Goal: Information Seeking & Learning: Learn about a topic

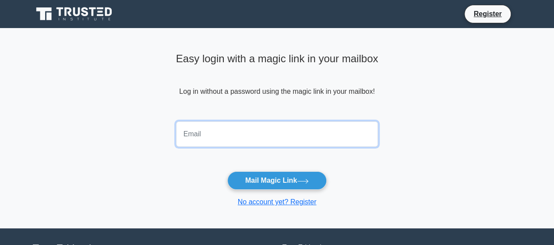
click at [243, 140] on input "email" at bounding box center [277, 133] width 202 height 25
type input "danielonyesom93@gmail.com"
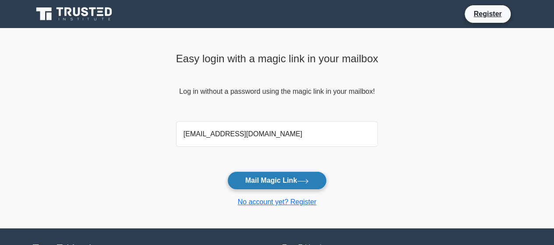
click at [267, 177] on button "Mail Magic Link" at bounding box center [276, 180] width 99 height 18
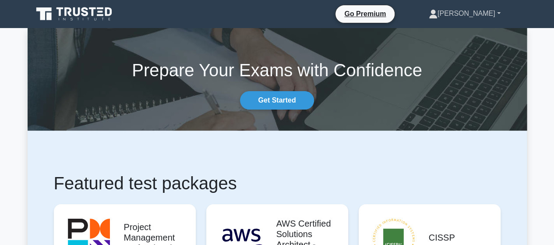
click at [491, 11] on link "[PERSON_NAME]" at bounding box center [465, 14] width 114 height 18
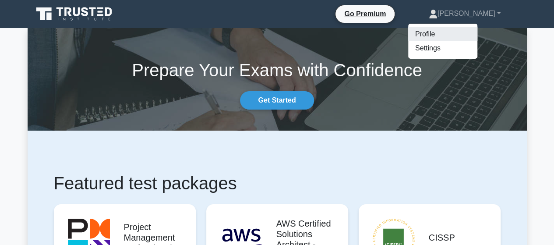
click at [477, 33] on link "Profile" at bounding box center [442, 34] width 69 height 14
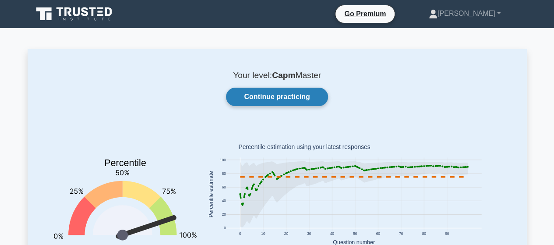
click at [298, 98] on link "Continue practicing" at bounding box center [277, 97] width 102 height 18
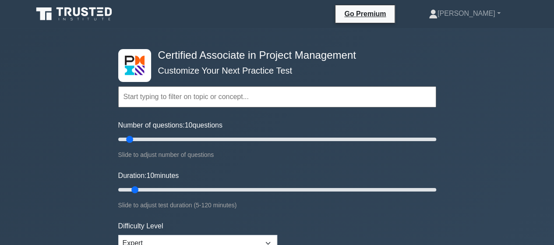
click at [298, 98] on input "text" at bounding box center [277, 96] width 318 height 21
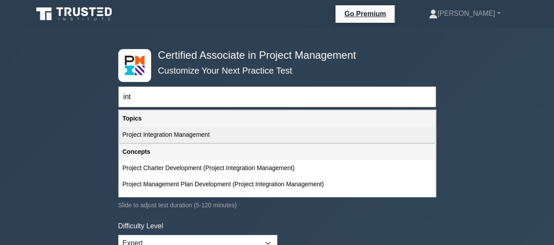
click at [220, 129] on div "Project Integration Management" at bounding box center [277, 135] width 316 height 16
type input "Project Integration Management"
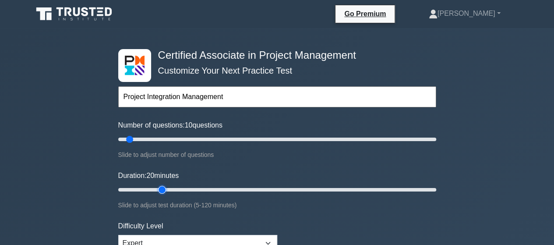
type input "20"
click at [156, 189] on input "Duration: 20 minutes" at bounding box center [277, 189] width 318 height 11
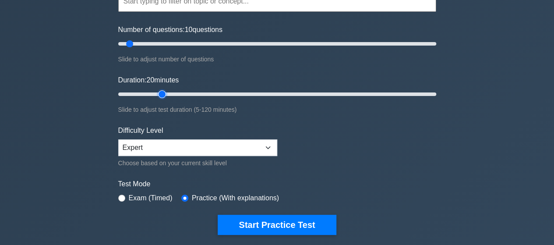
scroll to position [71, 0]
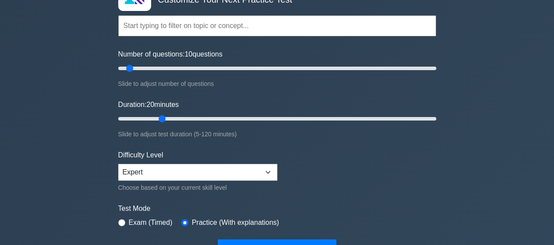
click at [236, 28] on input "text" at bounding box center [277, 25] width 318 height 21
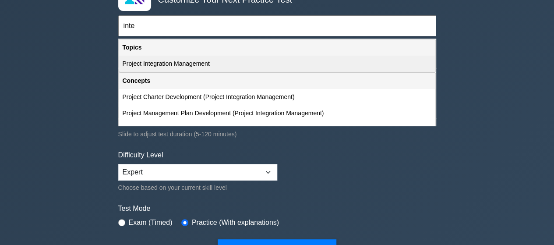
click at [216, 61] on div "Project Integration Management" at bounding box center [277, 64] width 316 height 16
type input "Project Integration Management"
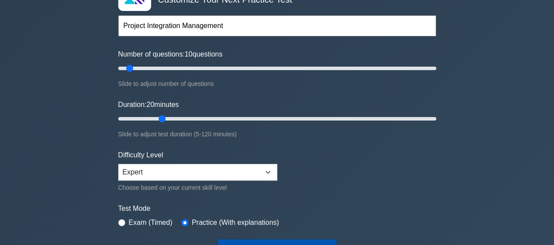
click at [291, 240] on button "Start Practice Test" at bounding box center [277, 249] width 118 height 20
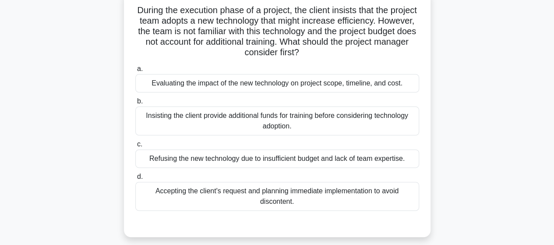
scroll to position [72, 0]
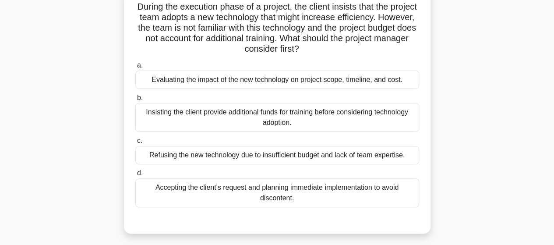
click at [295, 83] on div "Evaluating the impact of the new technology on project scope, timeline, and cos…" at bounding box center [277, 80] width 284 height 18
click at [135, 68] on input "a. Evaluating the impact of the new technology on project scope, timeline, and …" at bounding box center [135, 66] width 0 height 6
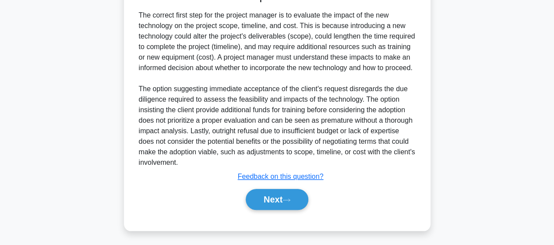
scroll to position [315, 0]
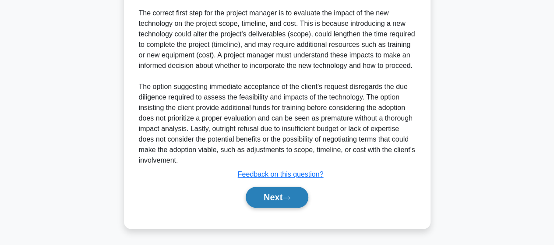
click at [292, 194] on button "Next" at bounding box center [277, 197] width 63 height 21
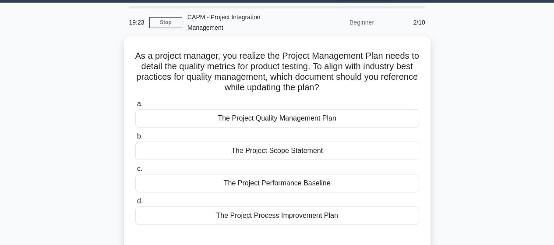
scroll to position [26, 0]
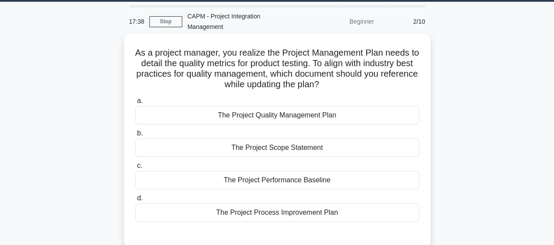
click at [317, 180] on div "The Project Performance Baseline" at bounding box center [277, 180] width 284 height 18
click at [135, 169] on input "c. The Project Performance Baseline" at bounding box center [135, 166] width 0 height 6
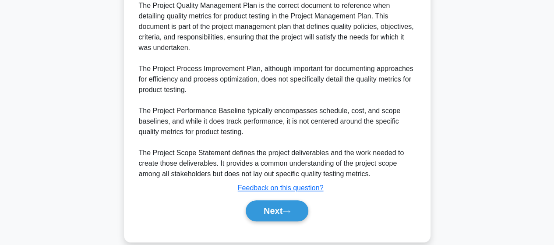
scroll to position [295, 0]
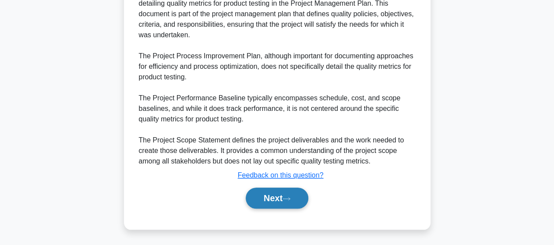
click at [294, 197] on button "Next" at bounding box center [277, 197] width 63 height 21
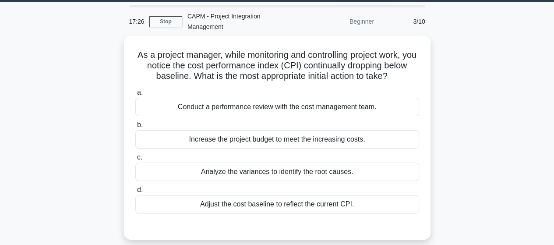
scroll to position [29, 0]
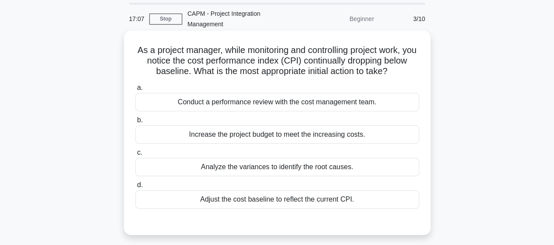
click at [292, 163] on div "Analyze the variances to identify the root causes." at bounding box center [277, 167] width 284 height 18
click at [135, 155] on input "c. Analyze the variances to identify the root causes." at bounding box center [135, 153] width 0 height 6
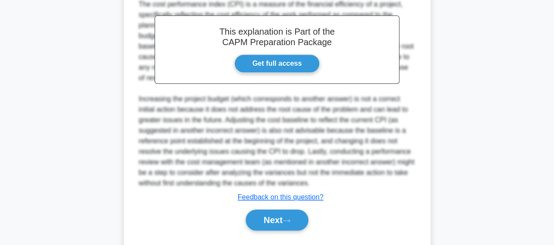
scroll to position [294, 0]
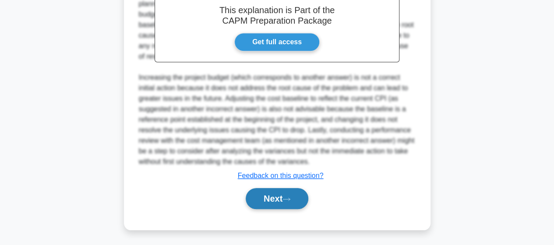
click at [283, 200] on button "Next" at bounding box center [277, 198] width 63 height 21
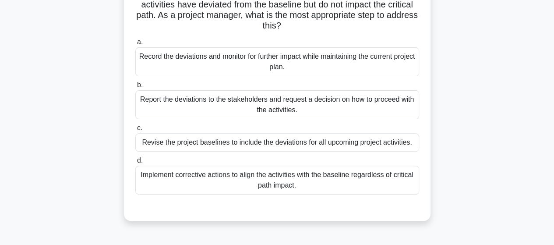
scroll to position [88, 0]
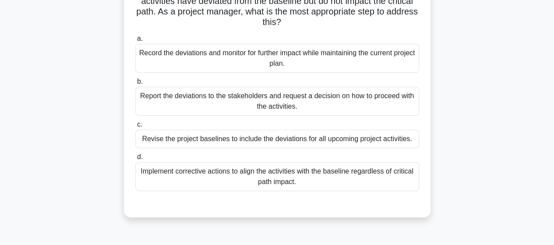
click at [338, 183] on div "Implement corrective actions to align the activities with the baseline regardle…" at bounding box center [277, 176] width 284 height 29
click at [135, 160] on input "d. Implement corrective actions to align the activities with the baseline regar…" at bounding box center [135, 157] width 0 height 6
